Goal: Task Accomplishment & Management: Use online tool/utility

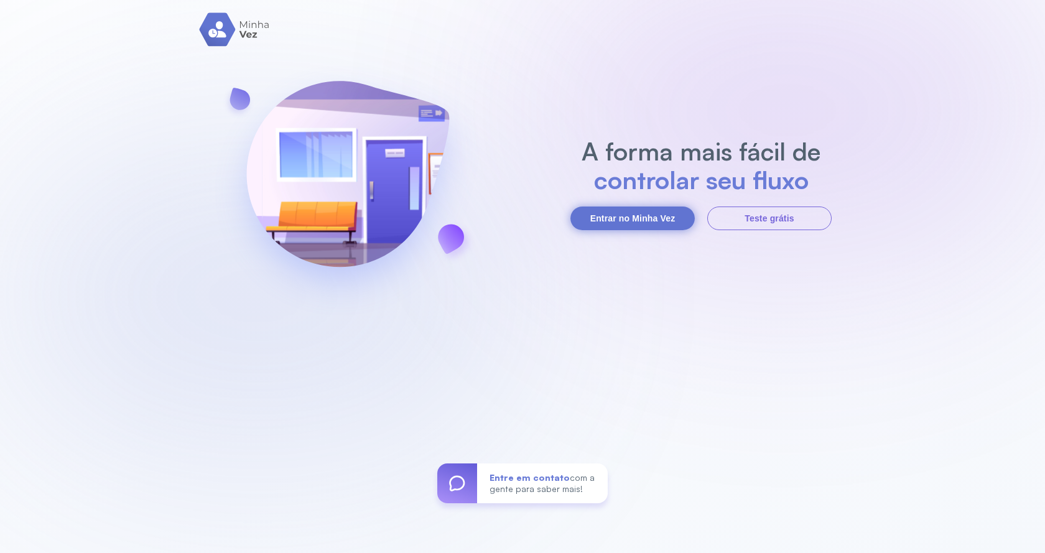
click at [666, 223] on button "Entrar no Minha Vez" at bounding box center [633, 219] width 124 height 24
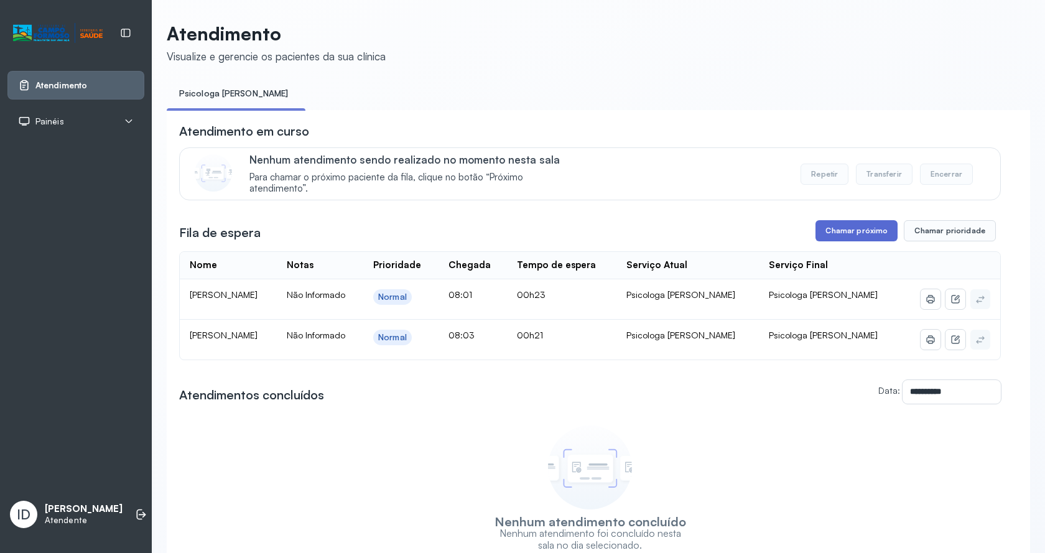
click at [847, 230] on button "Chamar próximo" at bounding box center [857, 230] width 82 height 21
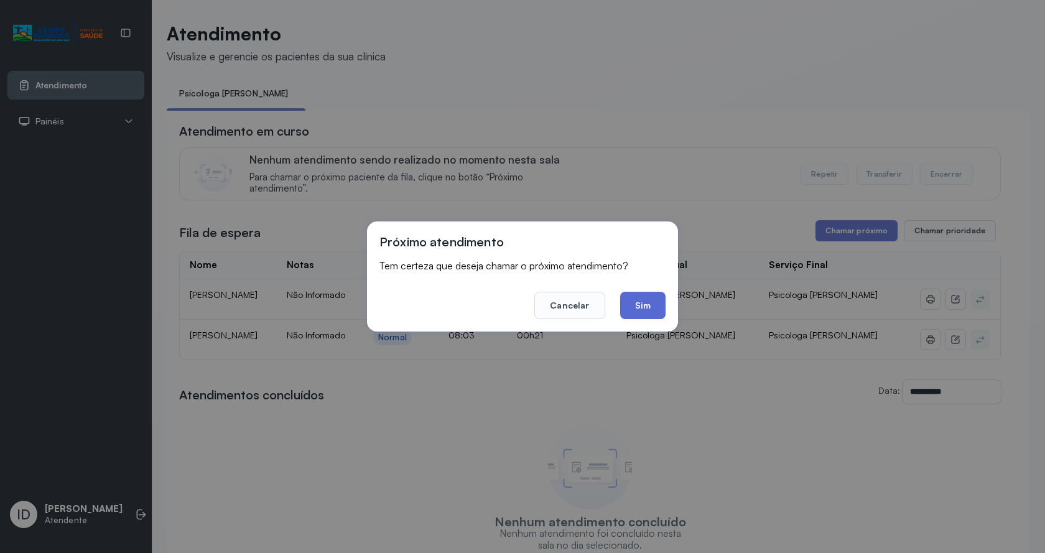
click at [627, 316] on button "Sim" at bounding box center [642, 305] width 45 height 27
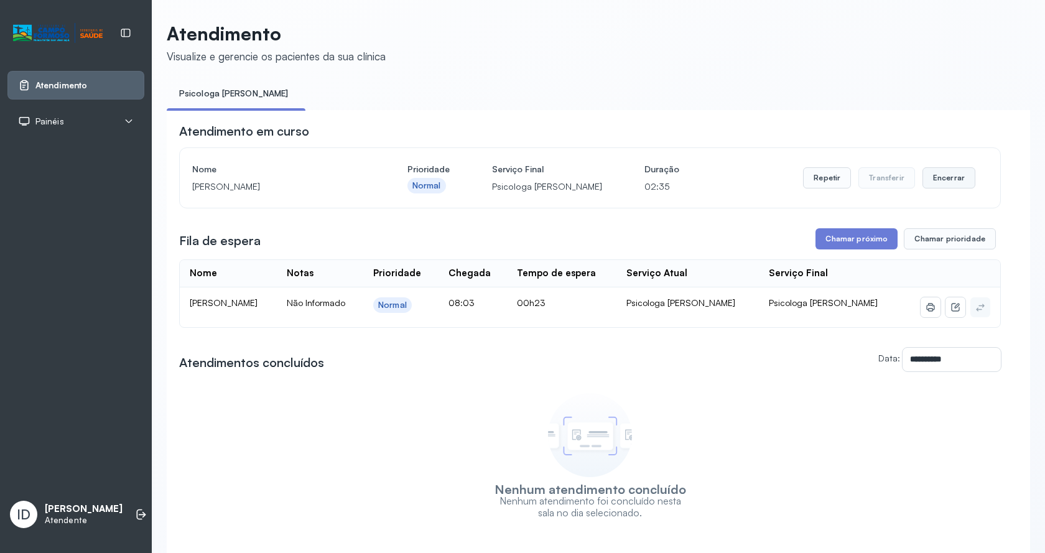
click at [948, 182] on button "Encerrar" at bounding box center [949, 177] width 53 height 21
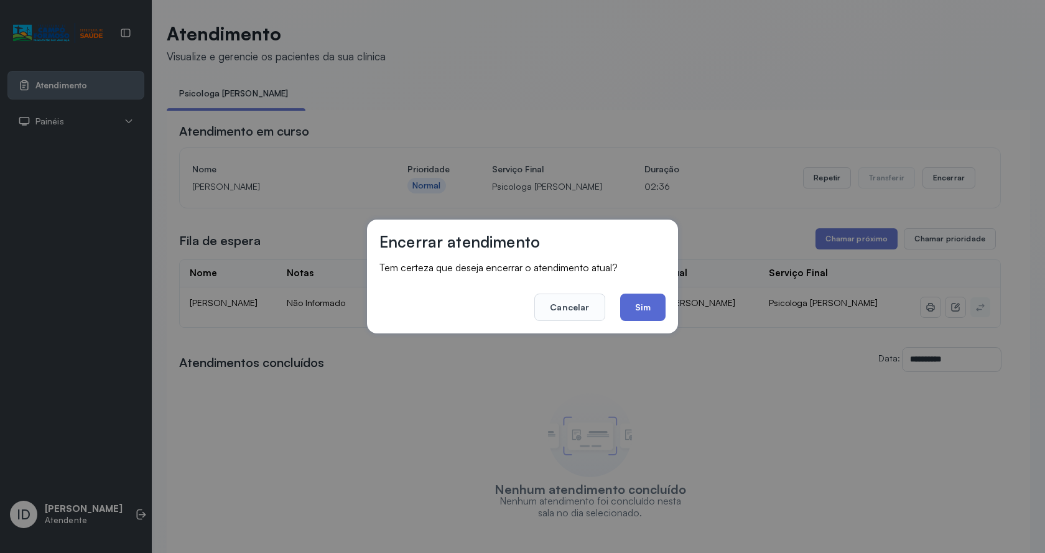
click at [645, 301] on button "Sim" at bounding box center [642, 307] width 45 height 27
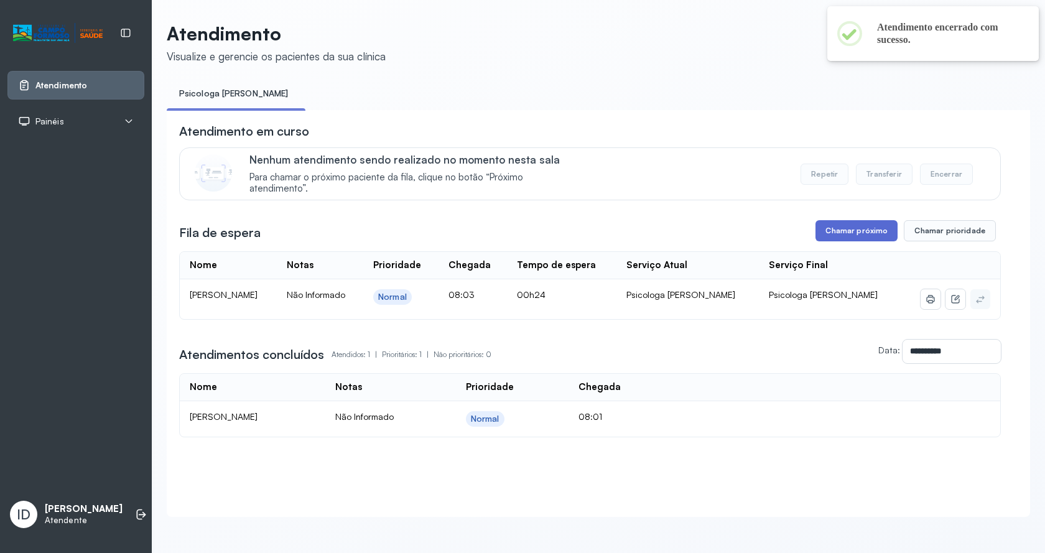
click at [852, 237] on button "Chamar próximo" at bounding box center [857, 230] width 82 height 21
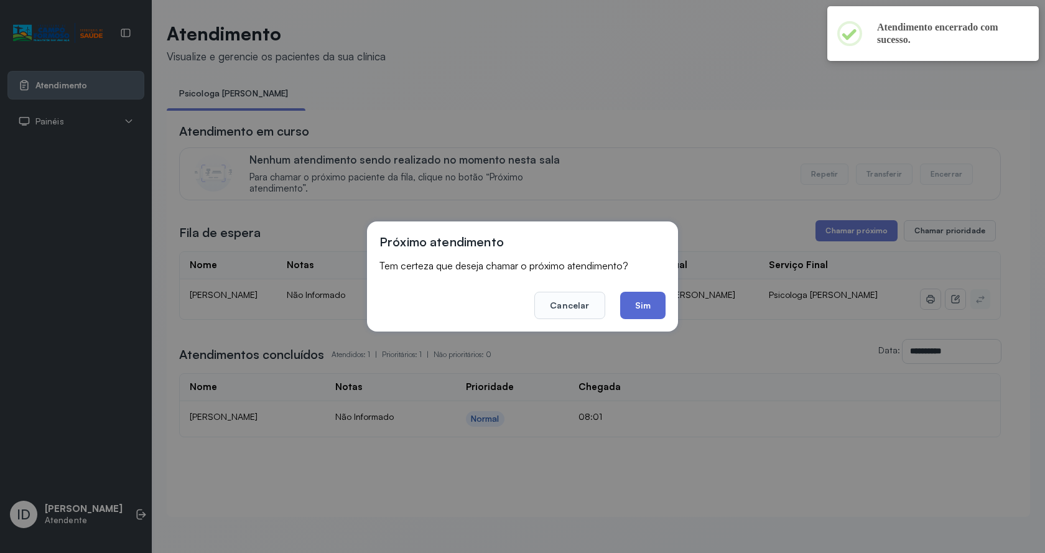
click at [652, 309] on button "Sim" at bounding box center [642, 305] width 45 height 27
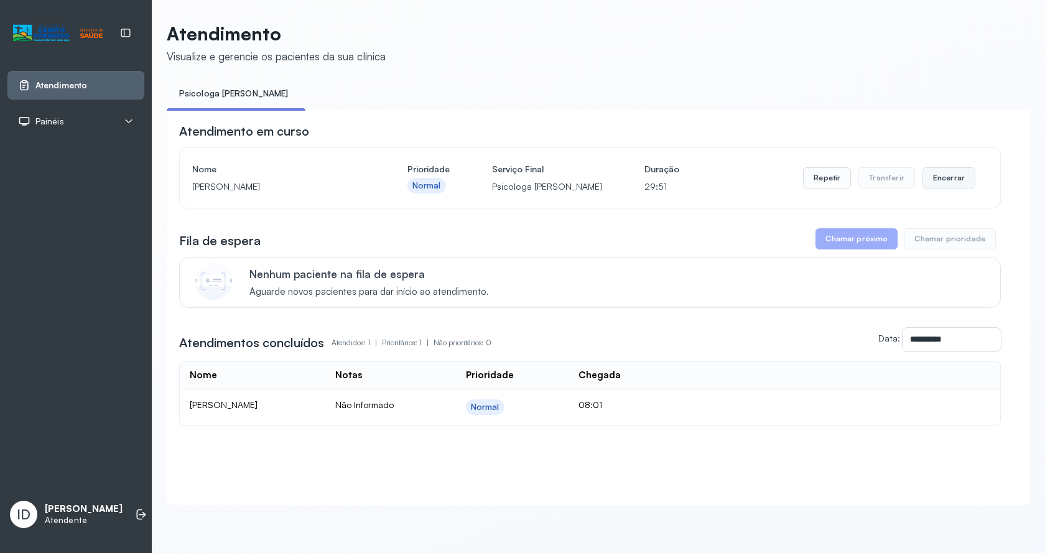
click at [938, 174] on button "Encerrar" at bounding box center [949, 177] width 53 height 21
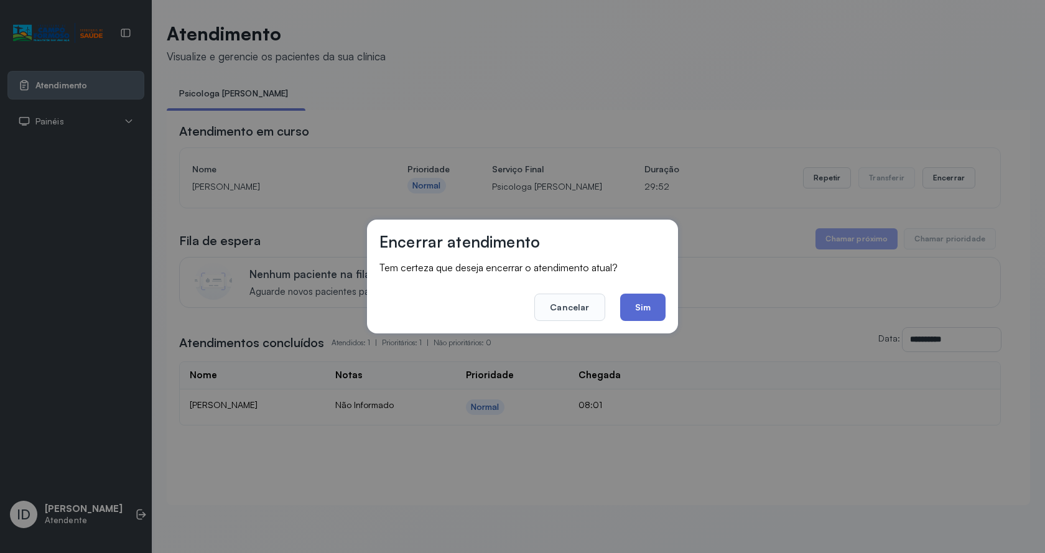
click at [660, 304] on button "Sim" at bounding box center [642, 307] width 45 height 27
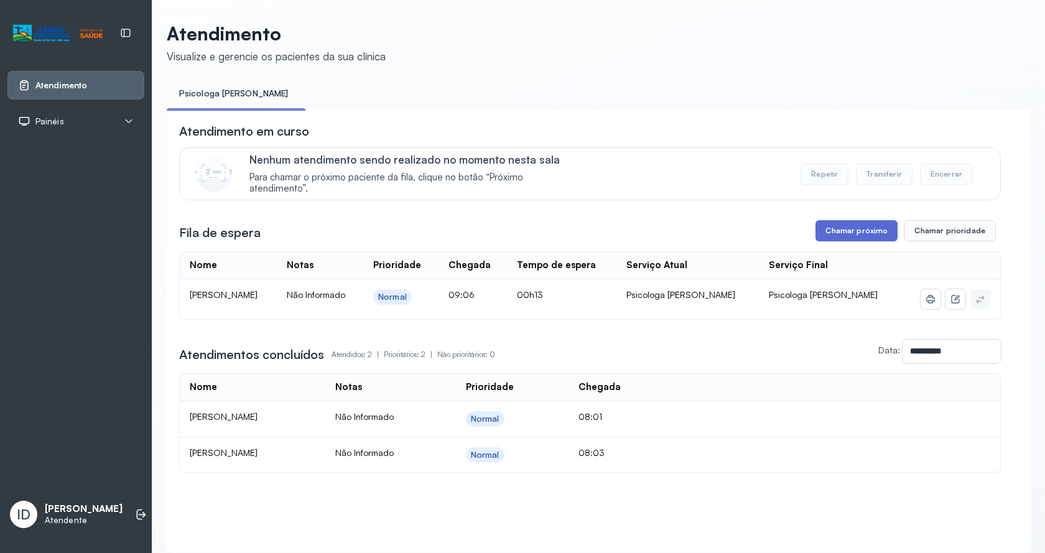
click at [841, 223] on button "Chamar próximo" at bounding box center [857, 230] width 82 height 21
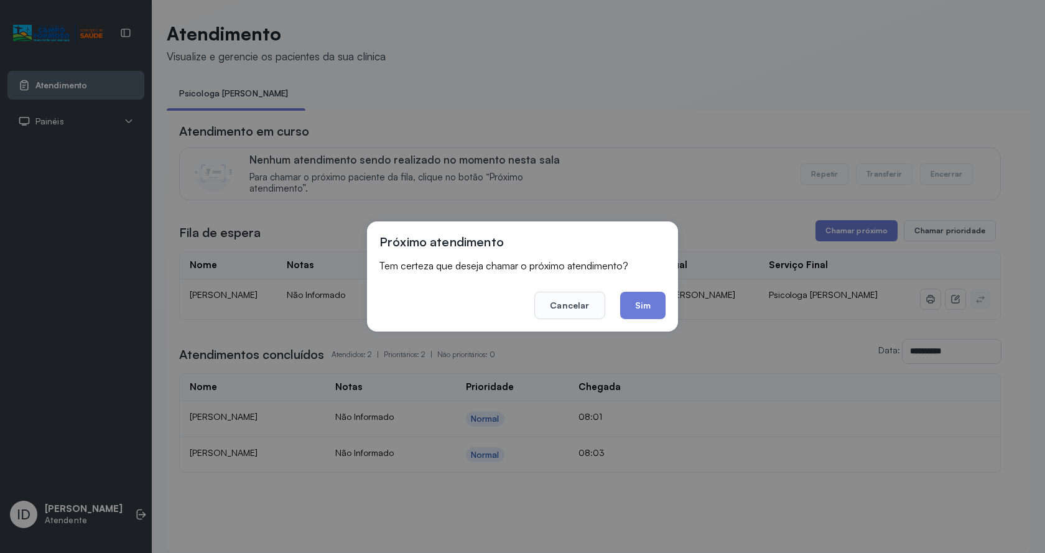
click at [647, 314] on button "Sim" at bounding box center [642, 305] width 45 height 27
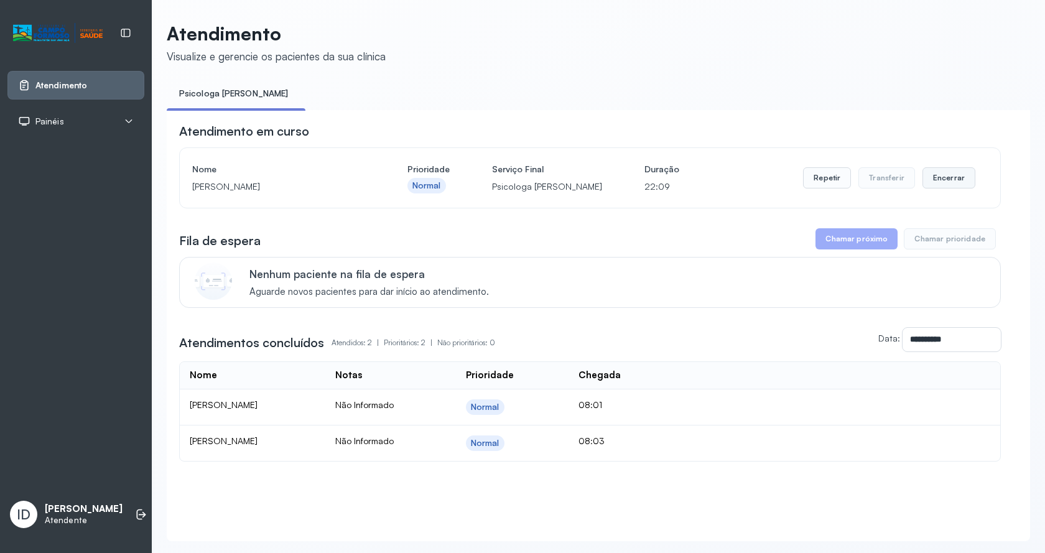
click at [956, 185] on button "Encerrar" at bounding box center [949, 177] width 53 height 21
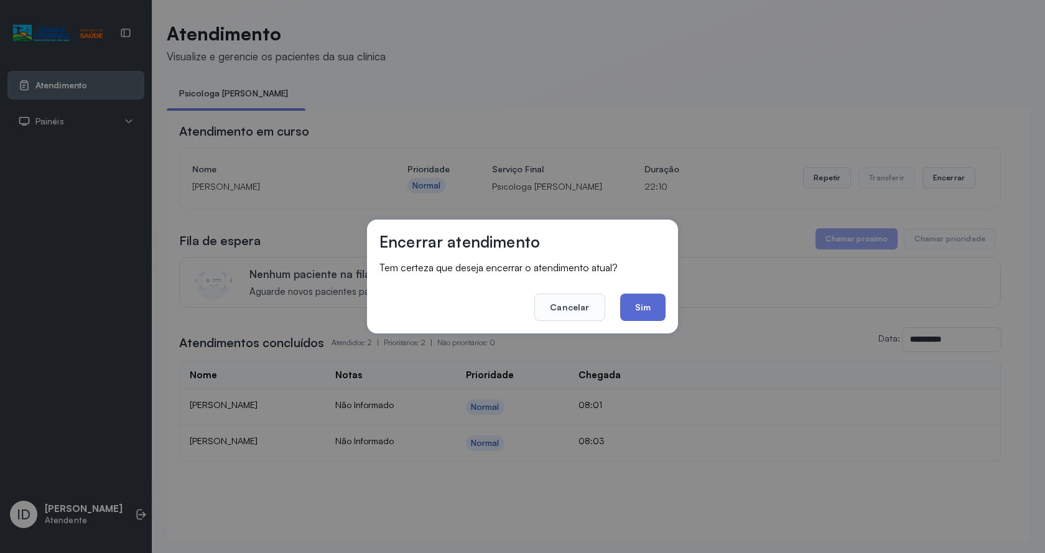
click at [645, 309] on button "Sim" at bounding box center [642, 307] width 45 height 27
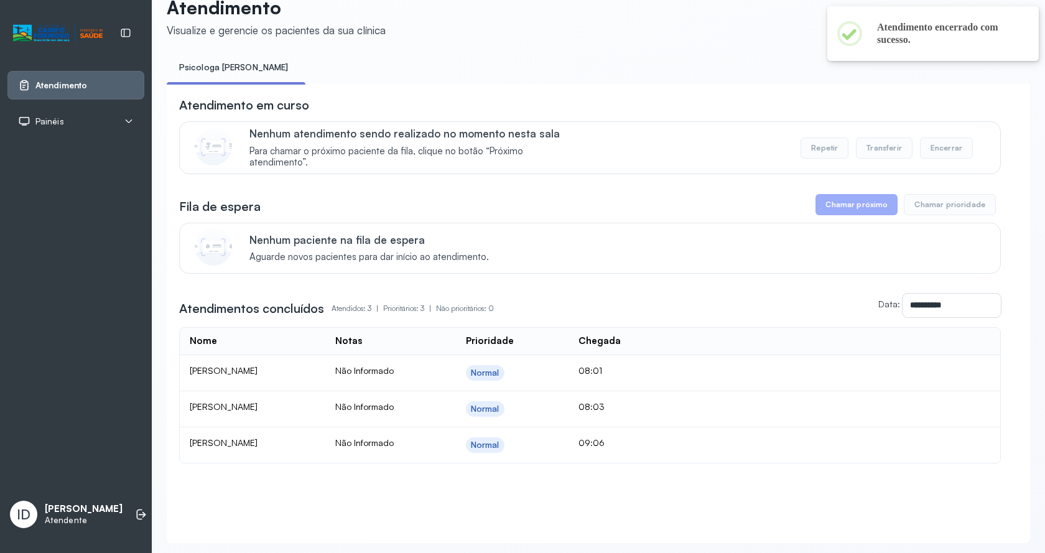
scroll to position [64, 0]
